Goal: Navigation & Orientation: Understand site structure

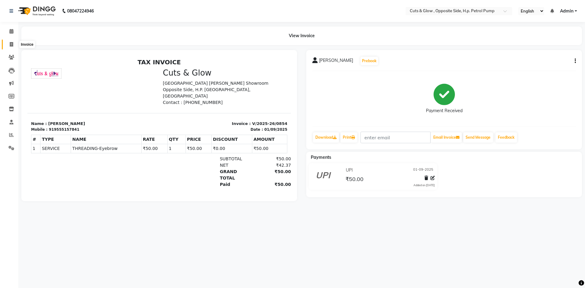
click at [13, 45] on icon at bounding box center [11, 44] width 3 height 5
select select "service"
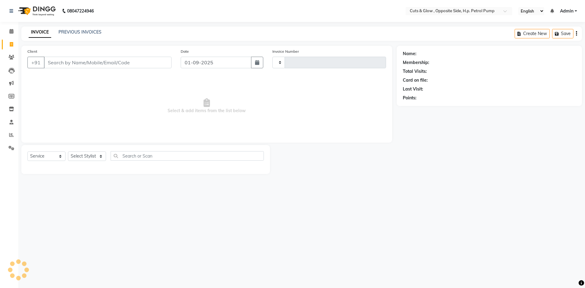
type input "0855"
select select "6633"
click at [73, 31] on link "PREVIOUS INVOICES" at bounding box center [80, 31] width 43 height 5
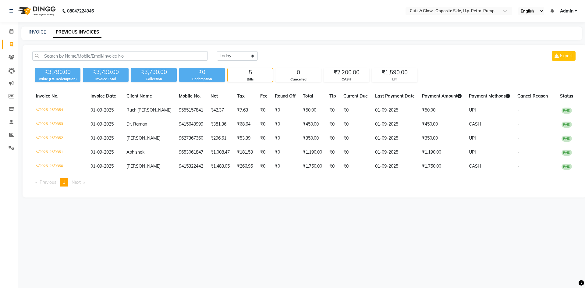
click at [287, 44] on main "INVOICE PREVIOUS INVOICES [DATE] [DATE] Custom Range Export ₹3,790.00 Value (Ex…" at bounding box center [301, 117] width 567 height 180
click at [451, 62] on div "[DATE] [DATE] Custom Range Export" at bounding box center [396, 58] width 369 height 14
click at [9, 44] on span at bounding box center [11, 44] width 11 height 7
select select "service"
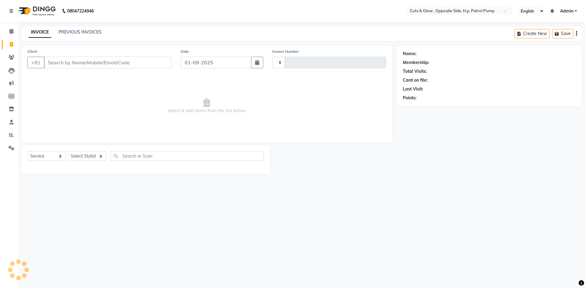
type input "0855"
click at [69, 102] on span "Select & add items from the list below" at bounding box center [206, 106] width 359 height 61
select select "6633"
drag, startPoint x: 244, startPoint y: 127, endPoint x: 245, endPoint y: 133, distance: 5.3
click at [244, 128] on span "Select & add items from the list below" at bounding box center [206, 106] width 359 height 61
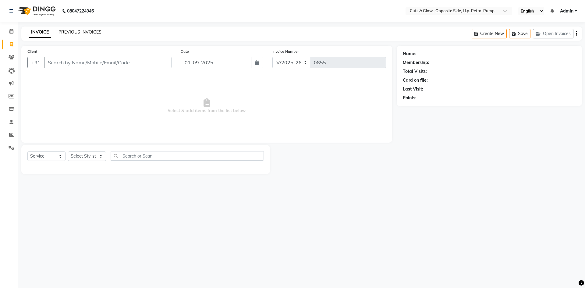
click at [79, 33] on link "PREVIOUS INVOICES" at bounding box center [80, 31] width 43 height 5
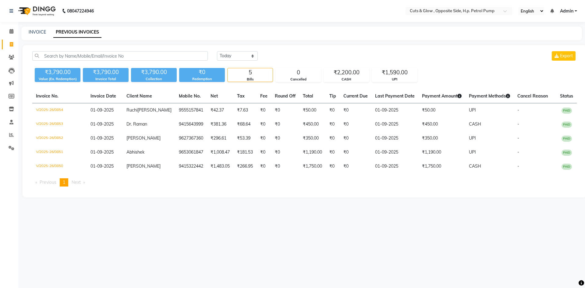
click at [112, 247] on div "08047224946 Select Location × Cuts & Glow , Opposite Side, H.p. Petrol Pump Eng…" at bounding box center [292, 144] width 585 height 288
click at [199, 198] on div "[DATE] [DATE] Custom Range Export ₹3,790.00 Value (Ex. Redemption) ₹3,790.00 In…" at bounding box center [305, 121] width 564 height 152
click at [12, 56] on icon at bounding box center [12, 57] width 6 height 5
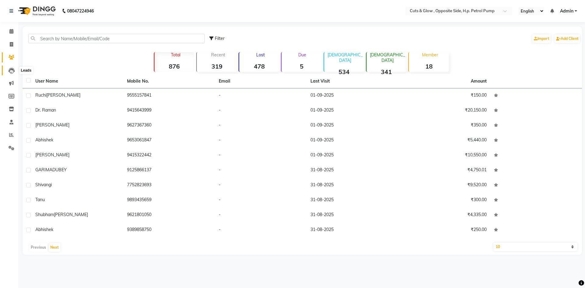
click at [12, 69] on icon at bounding box center [12, 71] width 6 height 6
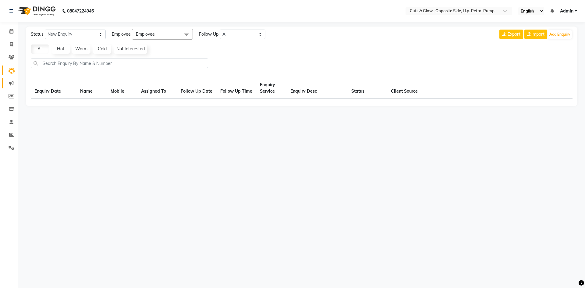
select select "10"
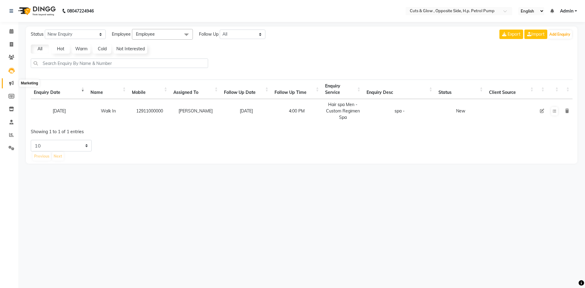
drag, startPoint x: 10, startPoint y: 82, endPoint x: 13, endPoint y: 91, distance: 9.5
click at [11, 82] on icon at bounding box center [11, 83] width 5 height 5
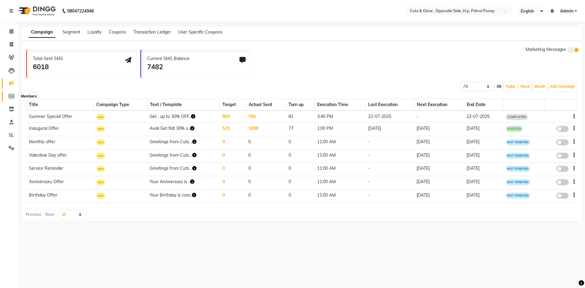
click at [10, 97] on icon at bounding box center [12, 96] width 6 height 5
select select
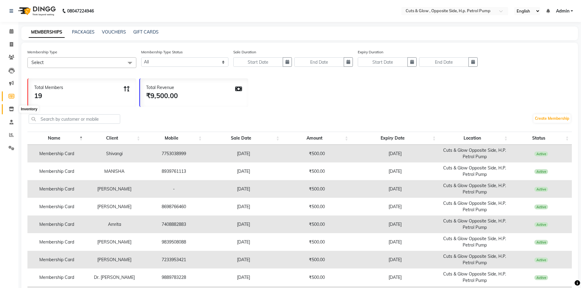
click at [10, 109] on icon at bounding box center [11, 109] width 5 height 5
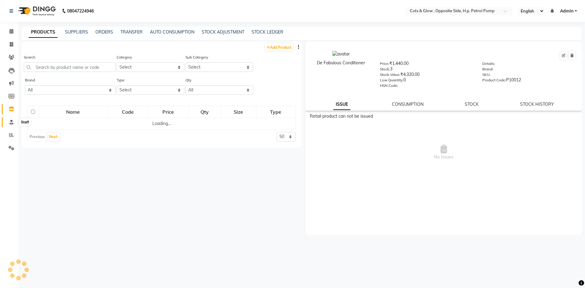
click at [13, 123] on icon at bounding box center [11, 122] width 4 height 5
